Goal: Navigation & Orientation: Find specific page/section

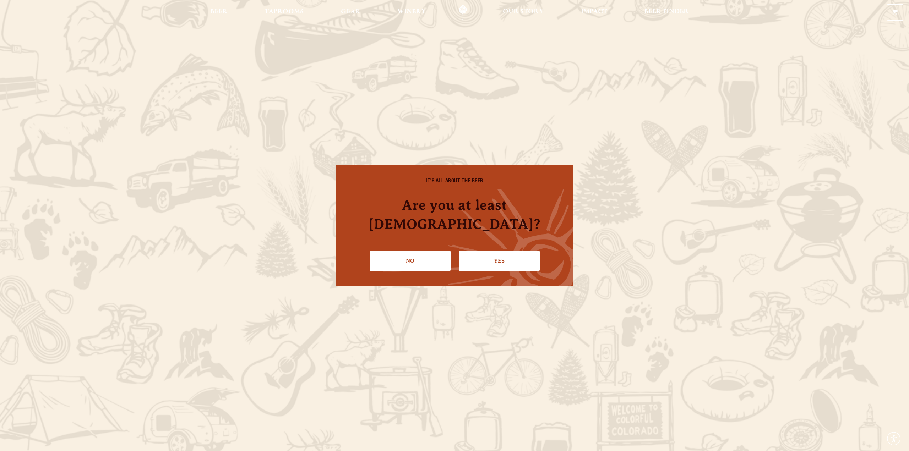
click at [486, 251] on link "Yes" at bounding box center [499, 261] width 81 height 21
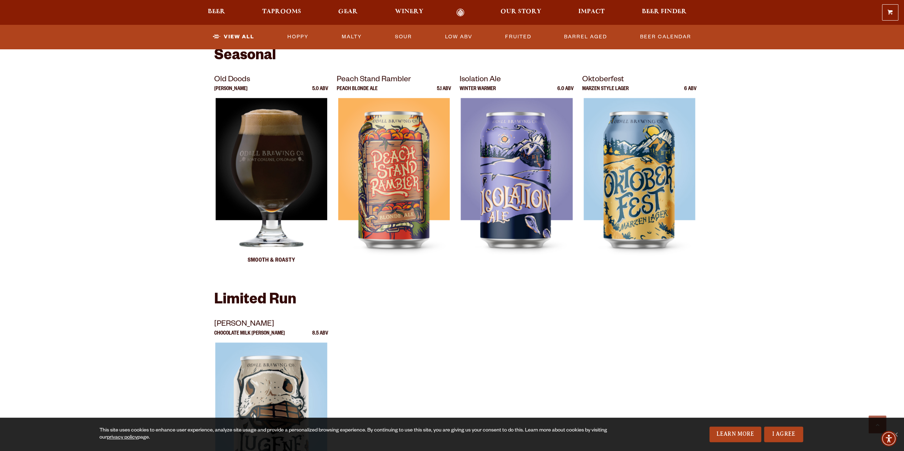
scroll to position [959, 0]
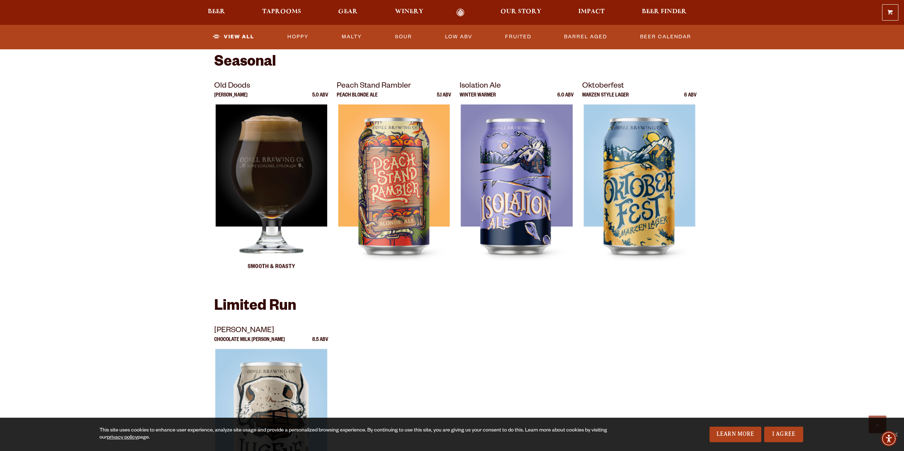
click at [269, 187] on img at bounding box center [271, 193] width 112 height 178
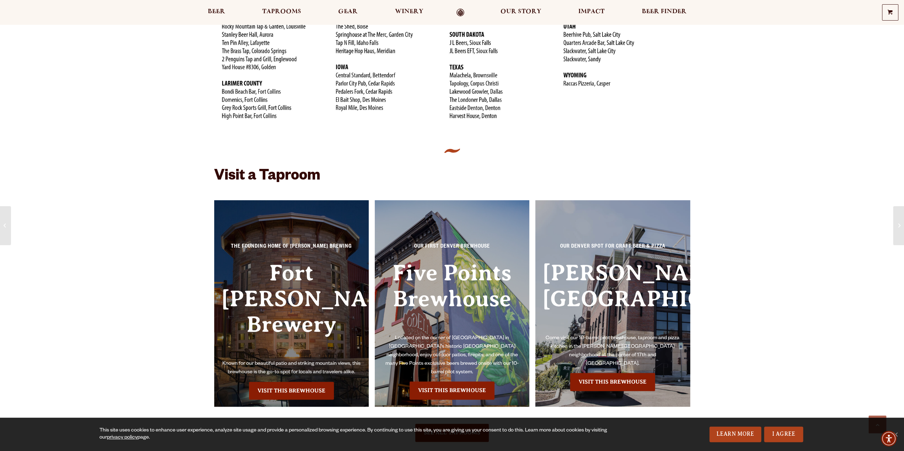
scroll to position [568, 0]
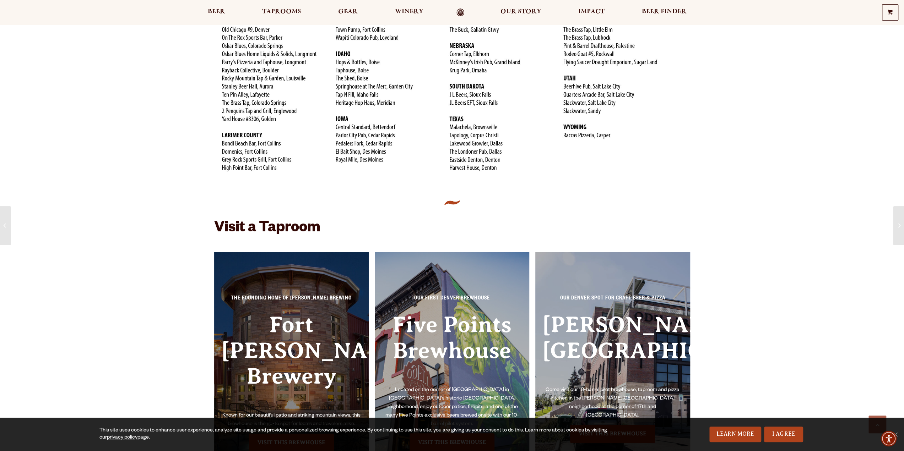
click at [458, 12] on link "Odell Home" at bounding box center [460, 13] width 27 height 8
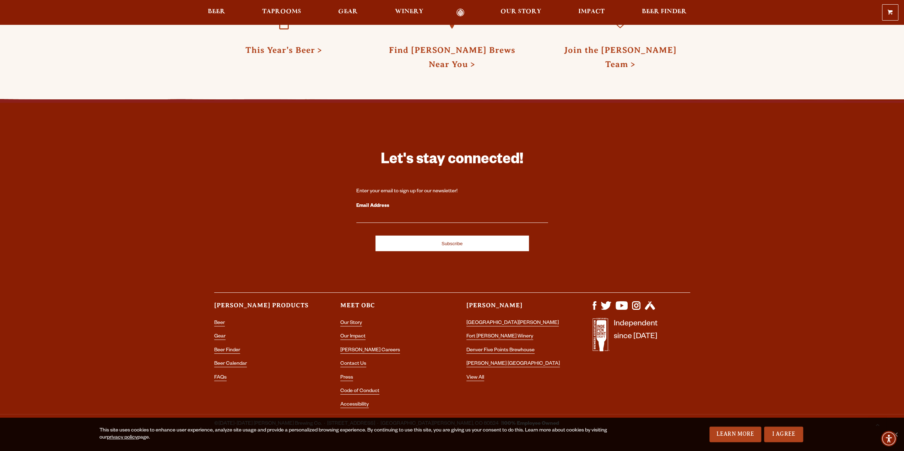
scroll to position [2119, 0]
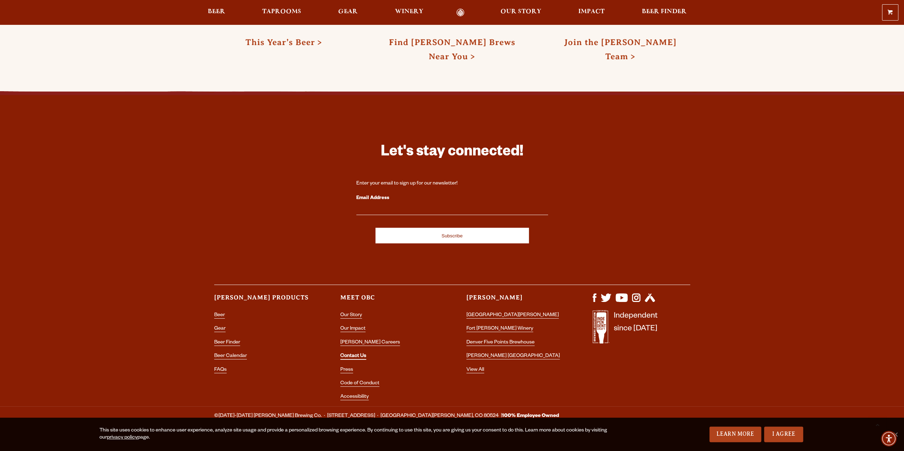
click at [352, 354] on link "Contact Us" at bounding box center [353, 357] width 26 height 6
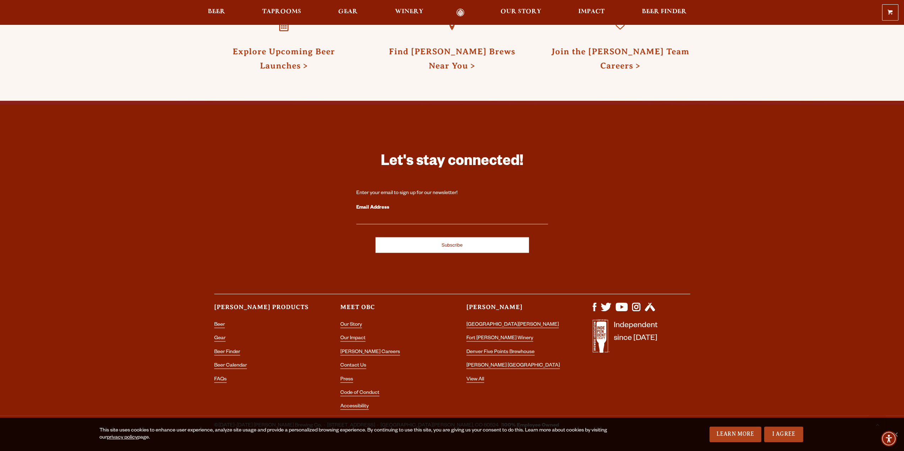
scroll to position [1227, 0]
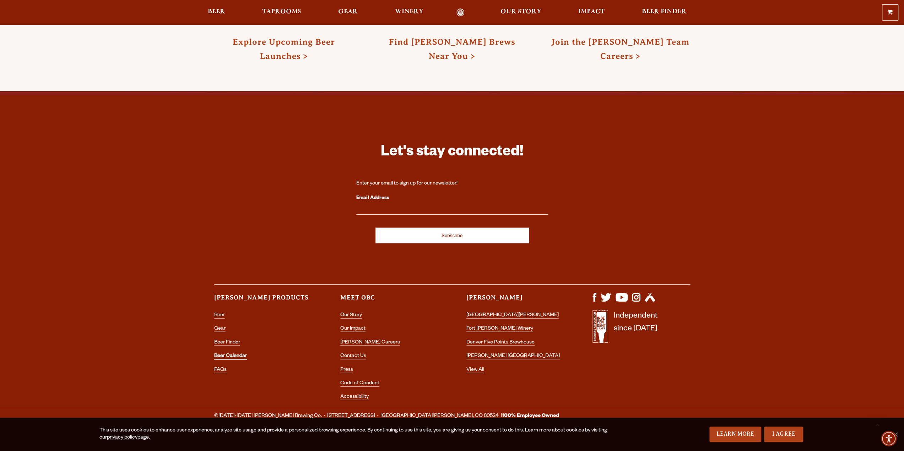
click at [222, 353] on link "Beer Calendar" at bounding box center [230, 356] width 33 height 6
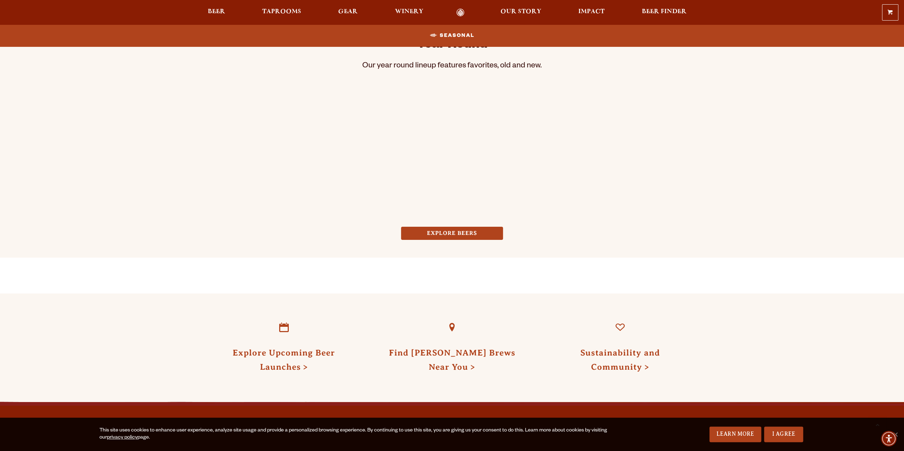
scroll to position [568, 0]
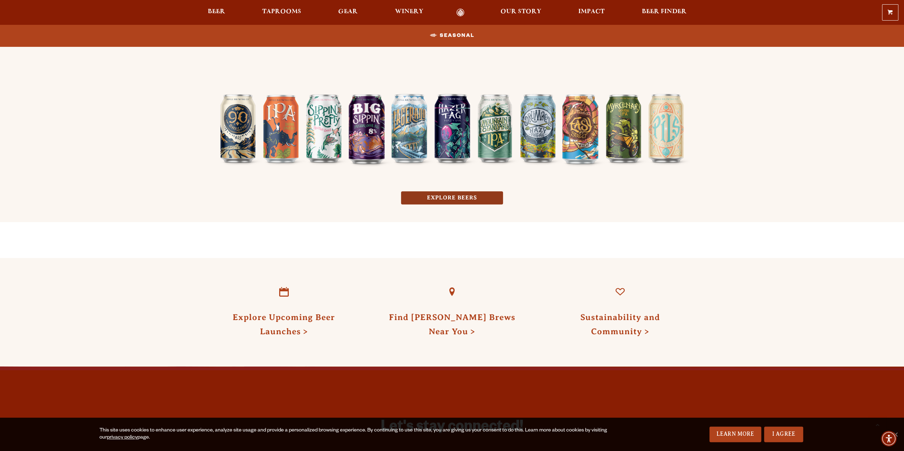
click at [431, 196] on link "EXPLORE BEERS" at bounding box center [452, 197] width 102 height 13
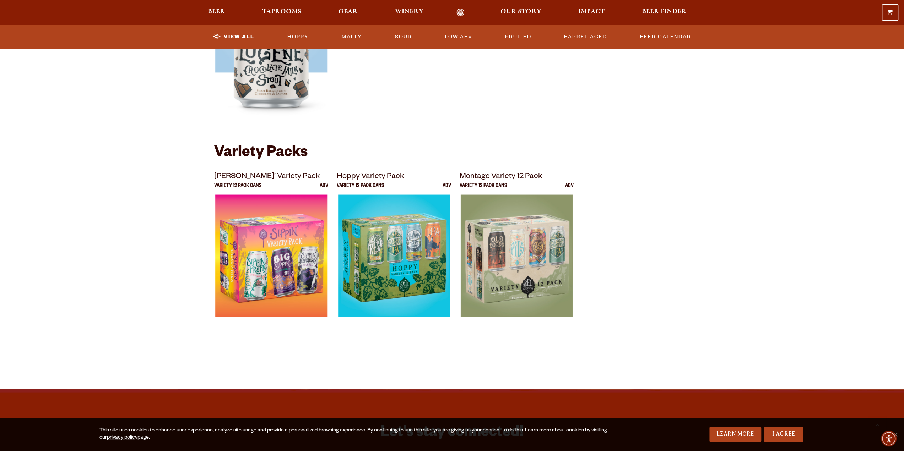
scroll to position [1349, 0]
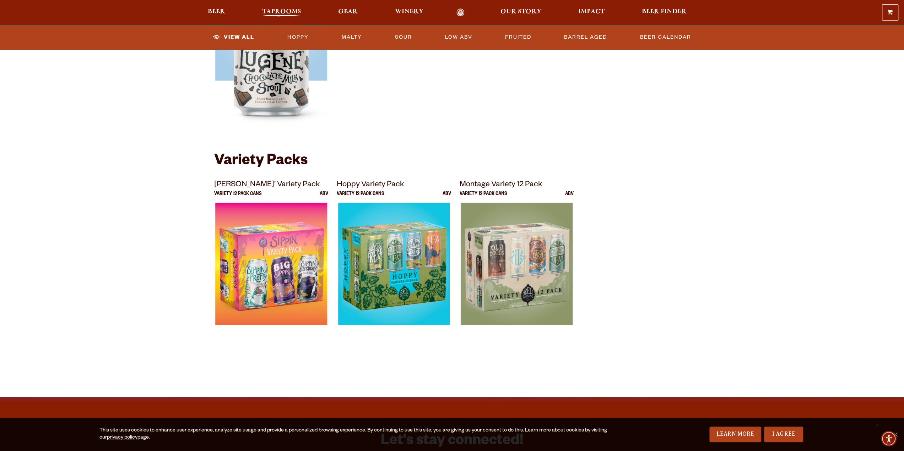
click at [295, 10] on span "Taprooms" at bounding box center [281, 12] width 39 height 6
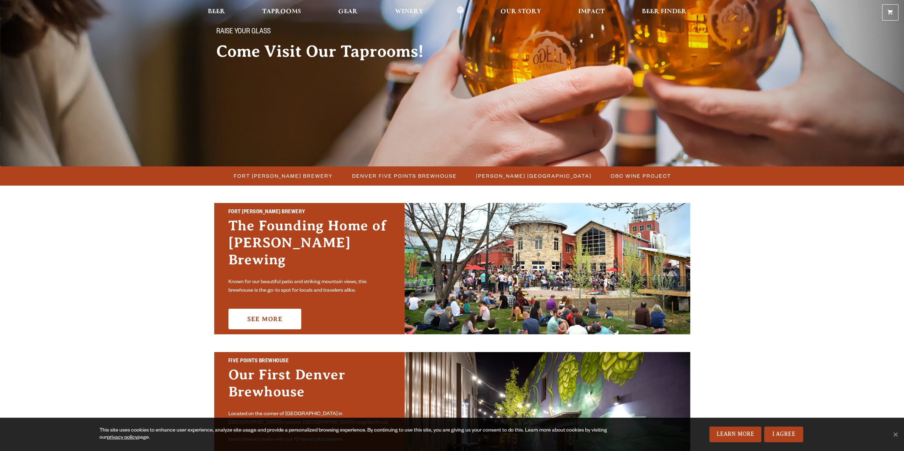
scroll to position [107, 0]
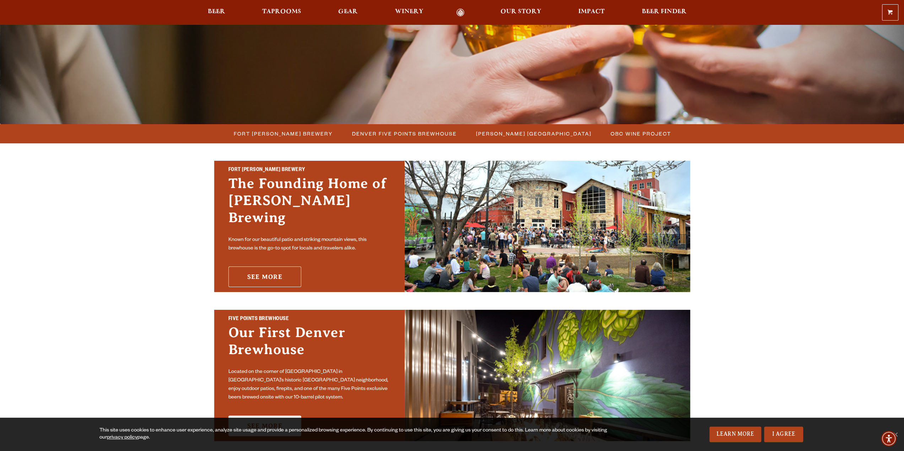
click at [272, 267] on link "See More" at bounding box center [264, 277] width 73 height 21
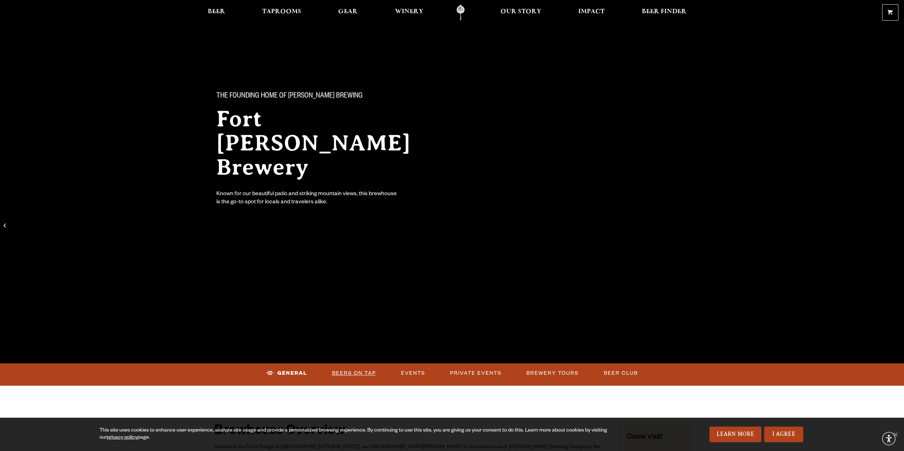
click at [363, 368] on link "Beers on Tap" at bounding box center [354, 373] width 50 height 16
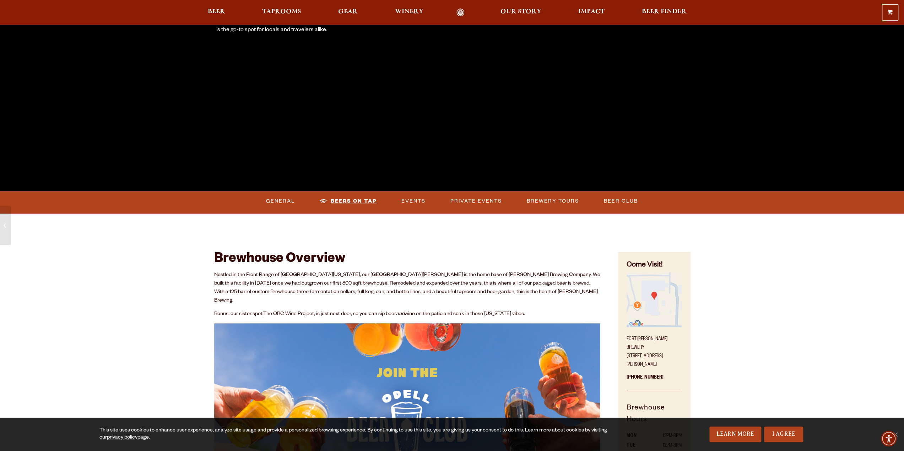
scroll to position [178, 0]
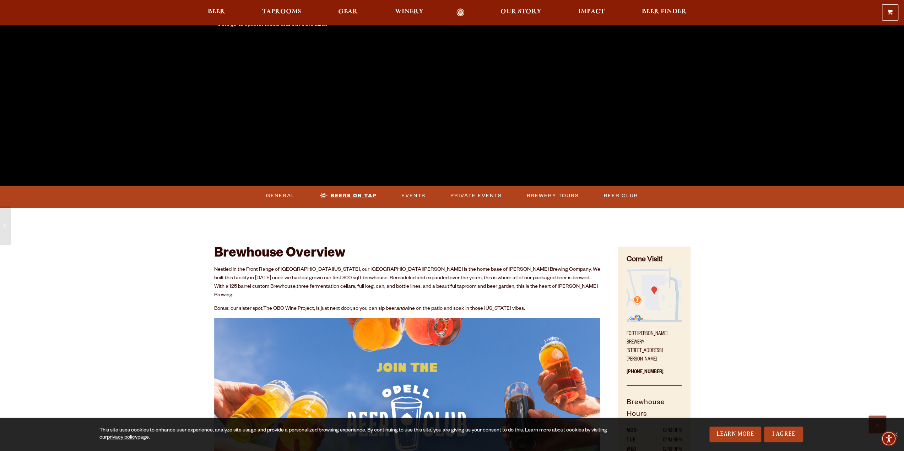
click at [350, 196] on link "Beers on Tap" at bounding box center [348, 196] width 63 height 16
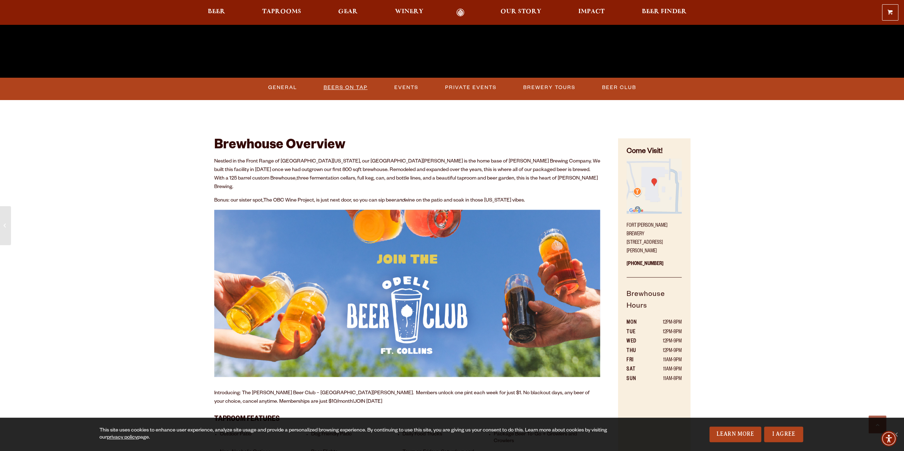
scroll to position [284, 0]
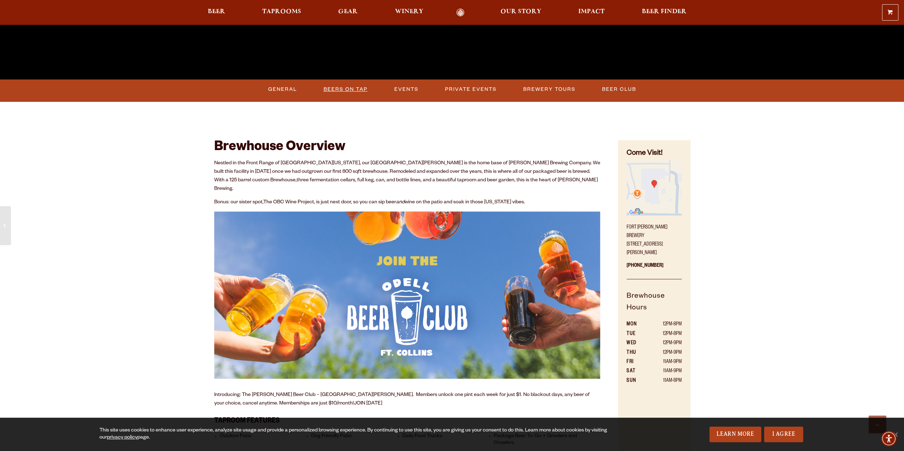
click at [349, 89] on link "Beers on Tap" at bounding box center [346, 89] width 50 height 16
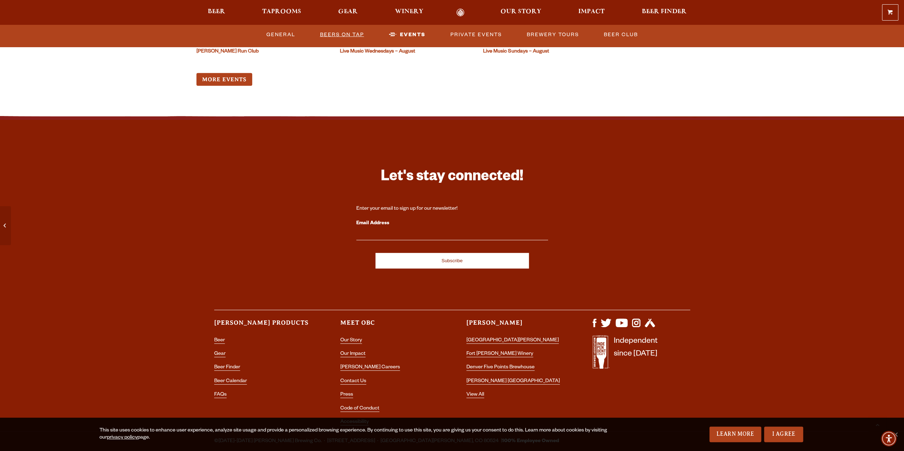
scroll to position [1935, 0]
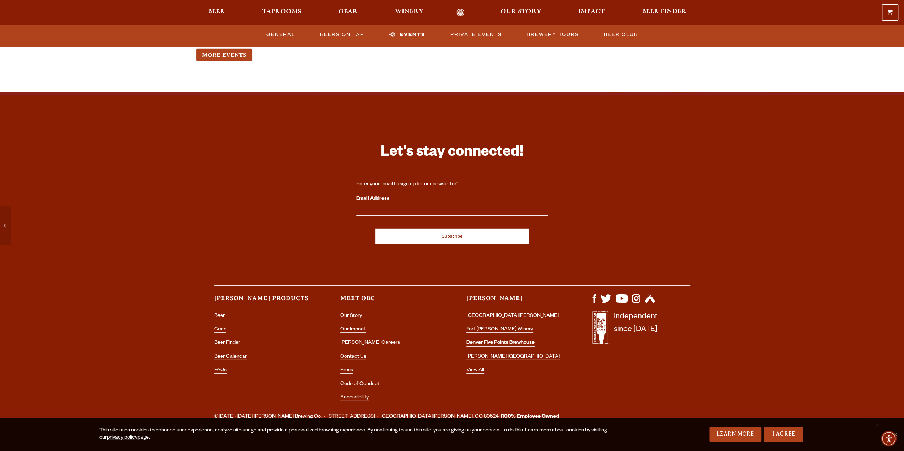
click at [498, 341] on link "Denver Five Points Brewhouse" at bounding box center [500, 344] width 68 height 6
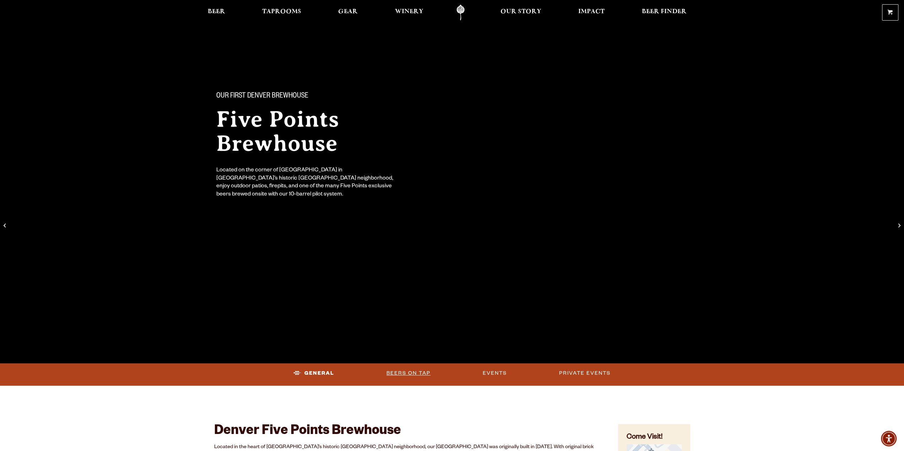
click at [410, 372] on link "Beers on Tap" at bounding box center [409, 373] width 50 height 16
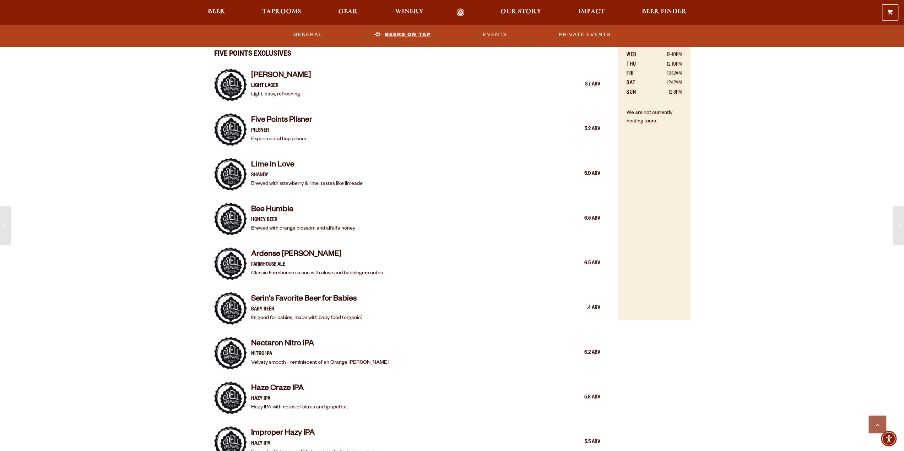
scroll to position [580, 0]
